Goal: Task Accomplishment & Management: Manage account settings

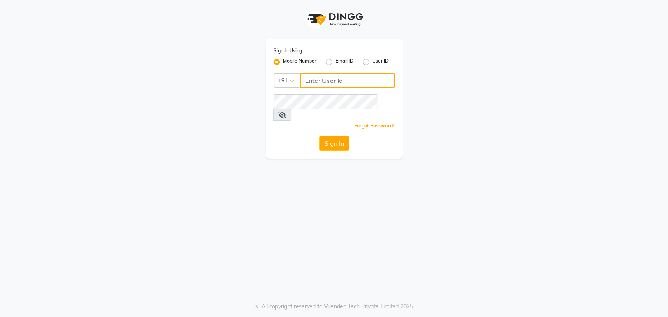
click at [320, 81] on input "Username" at bounding box center [347, 80] width 95 height 15
type input "8867066969"
click at [341, 136] on button "Sign In" at bounding box center [334, 143] width 30 height 15
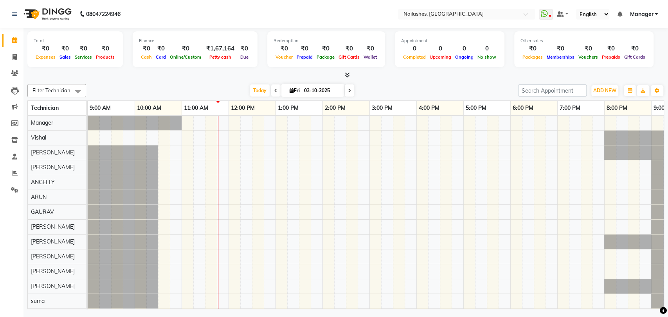
click at [349, 73] on icon at bounding box center [347, 75] width 5 height 6
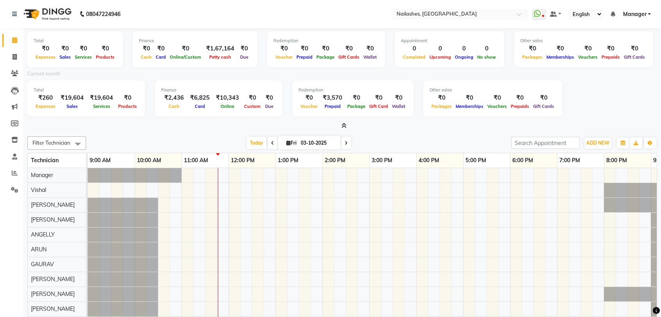
click at [271, 141] on icon at bounding box center [272, 143] width 3 height 5
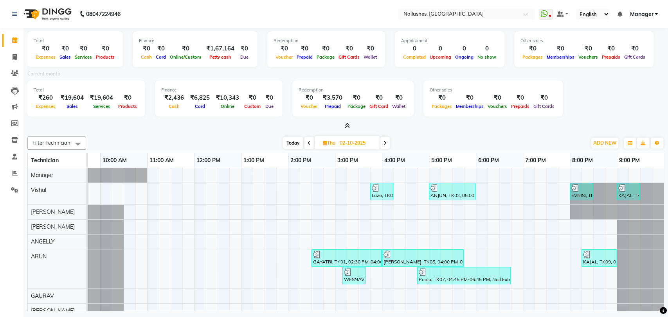
click at [387, 142] on span at bounding box center [384, 143] width 9 height 12
type input "03-10-2025"
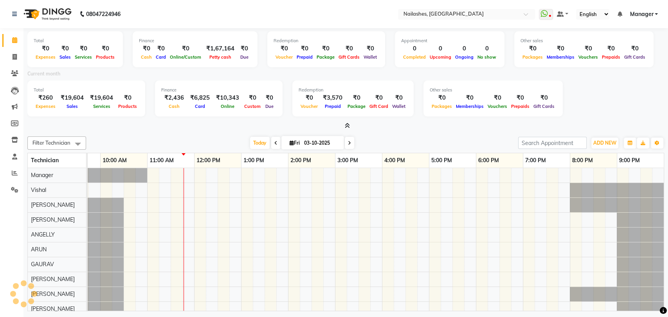
scroll to position [0, 34]
click at [602, 143] on span "ADD NEW" at bounding box center [604, 143] width 23 height 6
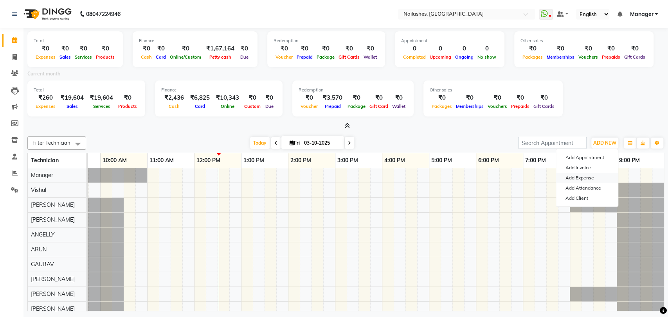
click at [585, 179] on link "Add Expense" at bounding box center [587, 178] width 62 height 10
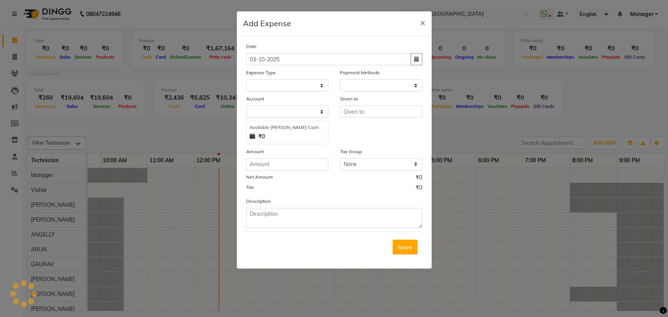
select select "1"
select select "2246"
click at [279, 85] on select "Select acetone Advance Salary bank deposite Battery cell BBMP Beauty products B…" at bounding box center [287, 85] width 82 height 12
select select "19733"
click at [291, 80] on select "Select acetone Advance Salary bank deposite Battery cell BBMP Beauty products B…" at bounding box center [287, 85] width 82 height 12
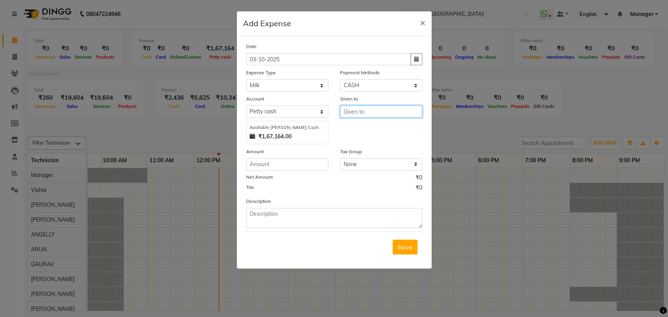
click at [356, 113] on input "text" at bounding box center [381, 112] width 82 height 12
type input "SHOP"
click at [290, 168] on input "number" at bounding box center [287, 165] width 82 height 12
type input "60"
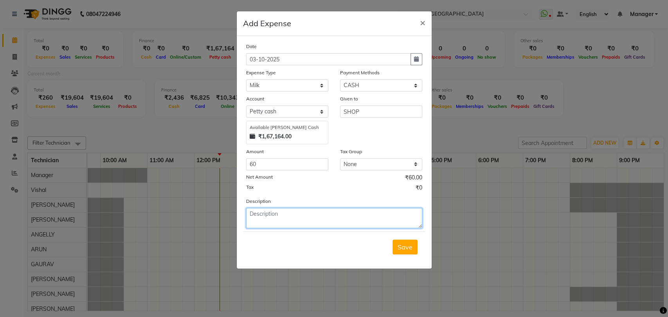
click at [266, 208] on textarea at bounding box center [334, 218] width 176 height 20
type textarea "MILK"
click at [406, 246] on span "Save" at bounding box center [405, 247] width 15 height 8
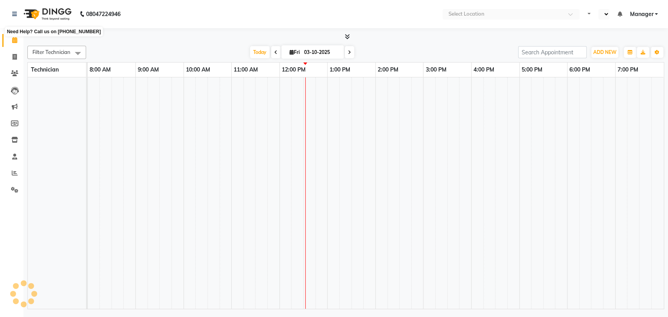
select select "en"
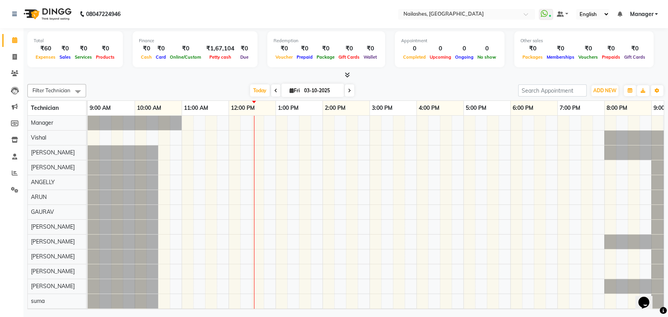
click at [348, 73] on icon at bounding box center [347, 75] width 5 height 6
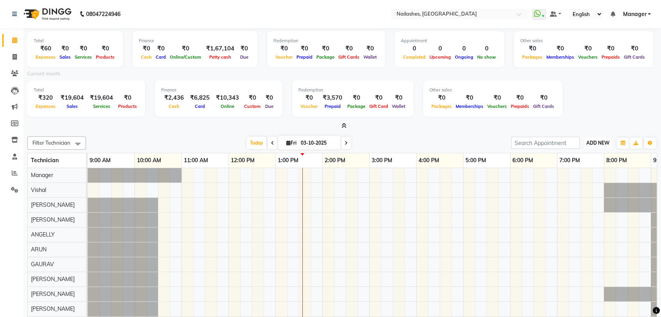
click at [598, 139] on button "ADD NEW Toggle Dropdown" at bounding box center [598, 143] width 27 height 11
click at [592, 156] on button "Add Appointment" at bounding box center [580, 158] width 62 height 10
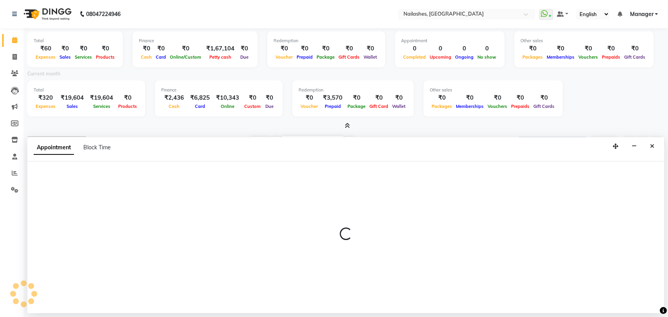
select select "tentative"
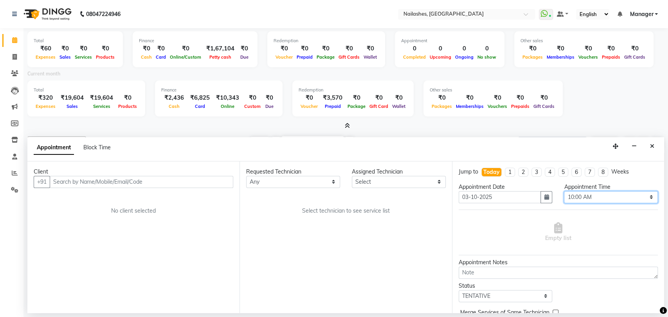
click at [644, 196] on select "Select 10:00 AM 10:15 AM 10:30 AM 10:45 AM 11:00 AM 11:15 AM 11:30 AM 11:45 AM …" at bounding box center [611, 197] width 94 height 12
select select "1020"
click at [564, 191] on select "Select 10:00 AM 10:15 AM 10:30 AM 10:45 AM 11:00 AM 11:15 AM 11:30 AM 11:45 AM …" at bounding box center [611, 197] width 94 height 12
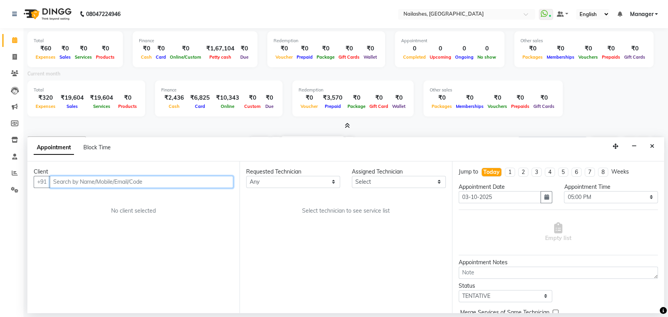
click at [164, 184] on input "text" at bounding box center [142, 182] width 184 height 12
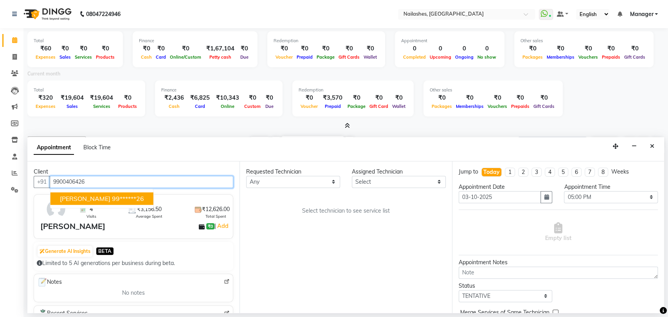
click at [112, 195] on ngb-highlight "99******26" at bounding box center [128, 199] width 32 height 8
type input "99******26"
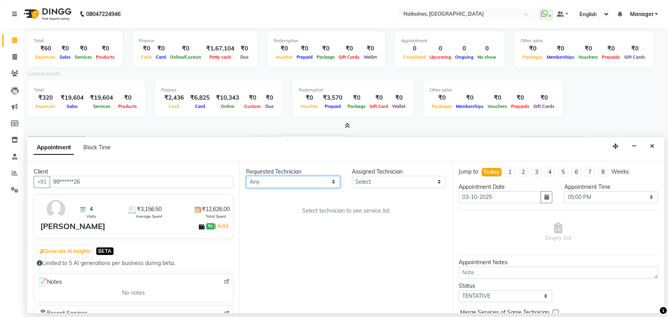
click at [332, 180] on select "Any [PERSON_NAME] pid [PERSON_NAME] [PERSON_NAME] Manager [PERSON_NAME] [PERSON…" at bounding box center [293, 182] width 94 height 12
select select "61884"
click at [246, 176] on select "Any [PERSON_NAME] pid [PERSON_NAME] [PERSON_NAME] Manager [PERSON_NAME] [PERSON…" at bounding box center [293, 182] width 94 height 12
select select "61884"
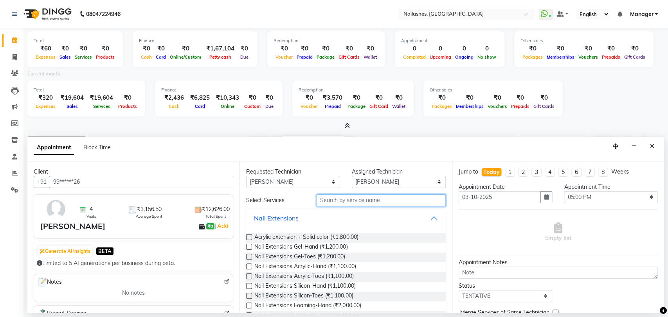
click at [346, 199] on input "text" at bounding box center [381, 201] width 129 height 12
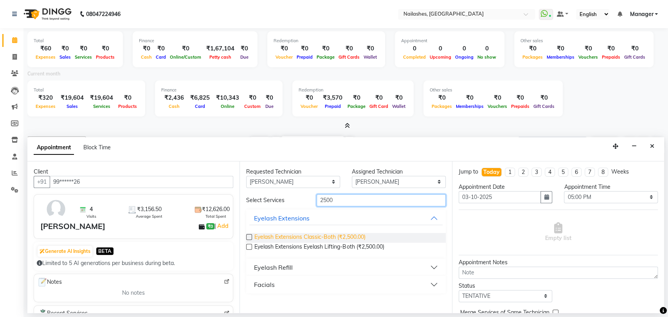
type input "2500"
click at [322, 234] on span "Eyelash Extensions Classic-Both (₹2,500.00)" at bounding box center [309, 238] width 111 height 10
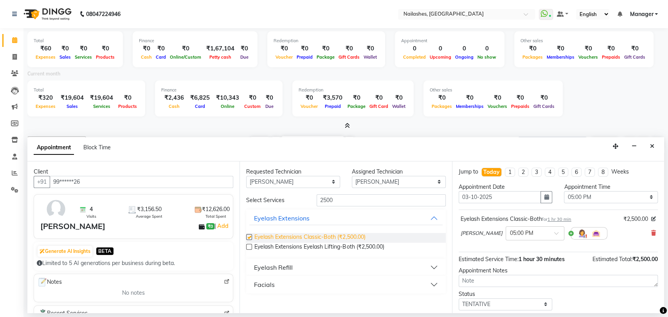
checkbox input "false"
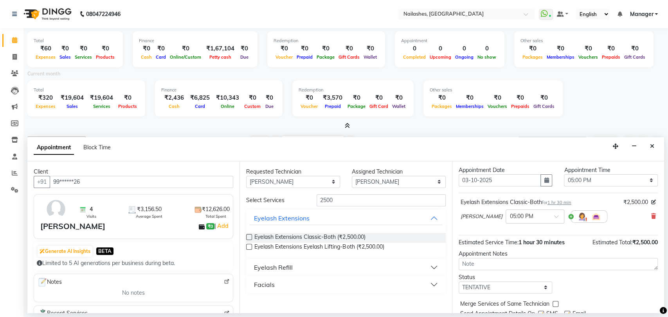
scroll to position [46, 0]
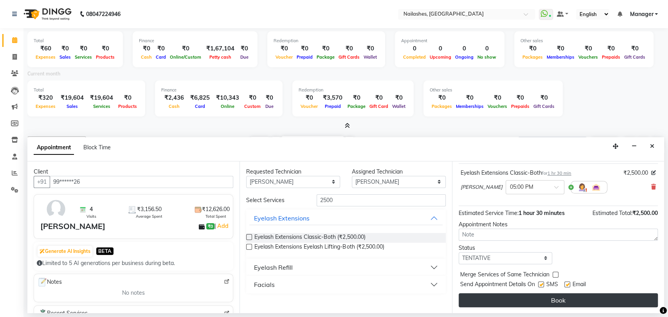
click at [582, 296] on button "Book" at bounding box center [558, 301] width 199 height 14
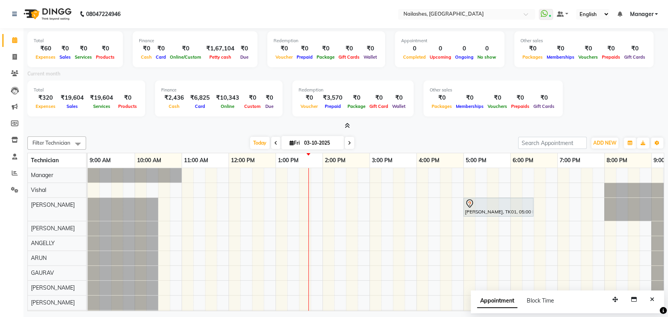
click at [589, 292] on div "Appointment Block Time" at bounding box center [567, 303] width 193 height 24
